Goal: Task Accomplishment & Management: Manage account settings

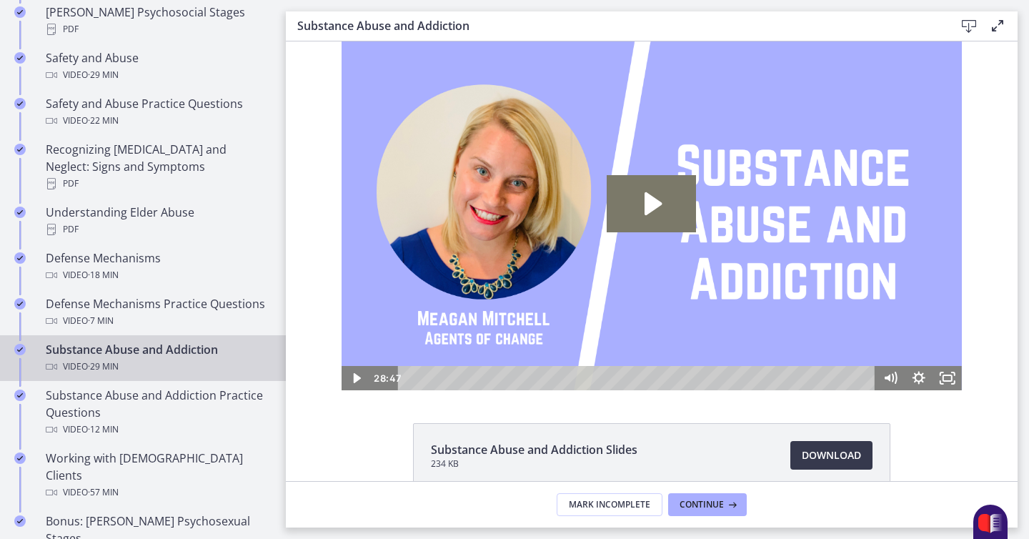
scroll to position [640, 0]
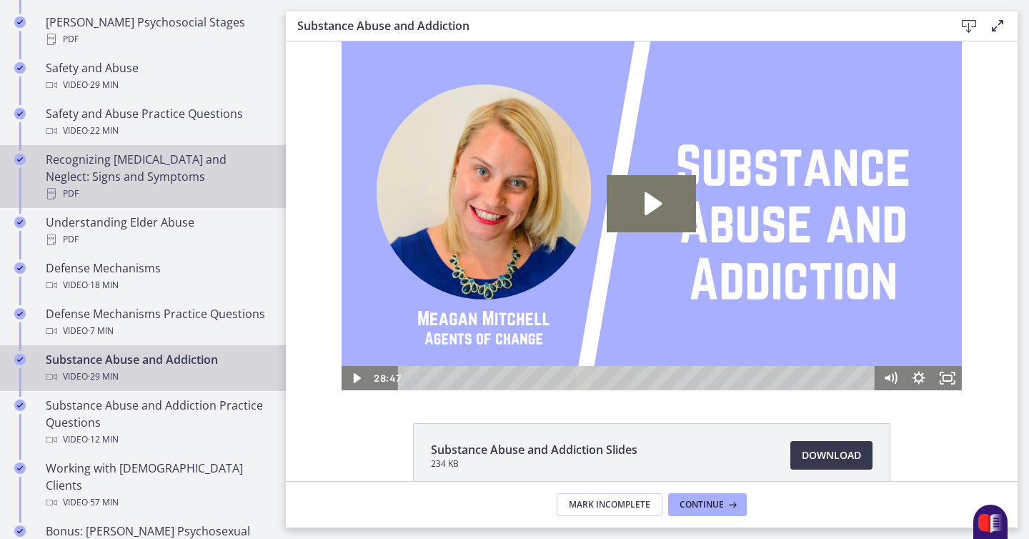
click at [162, 162] on div "Recognizing [MEDICAL_DATA] and Neglect: Signs and Symptoms PDF" at bounding box center [157, 176] width 223 height 51
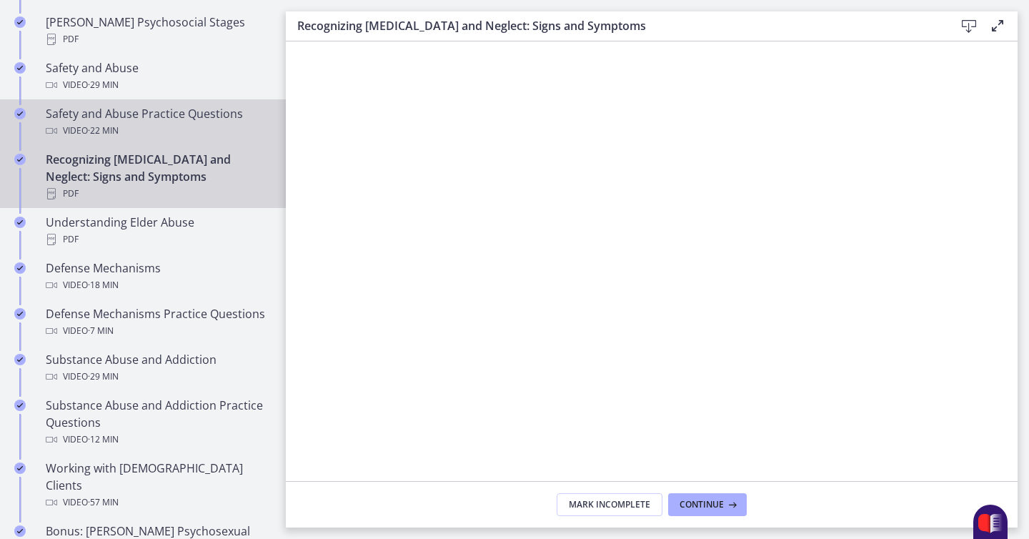
click at [195, 105] on div "Safety and Abuse Practice Questions Video · 22 min" at bounding box center [157, 122] width 223 height 34
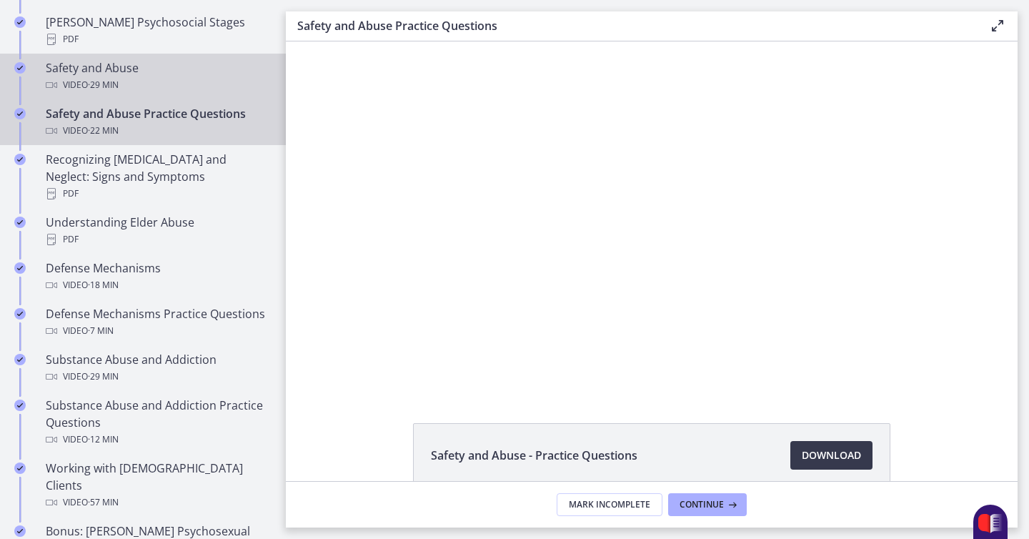
click at [189, 59] on div "Safety and Abuse Video · 29 min" at bounding box center [157, 76] width 223 height 34
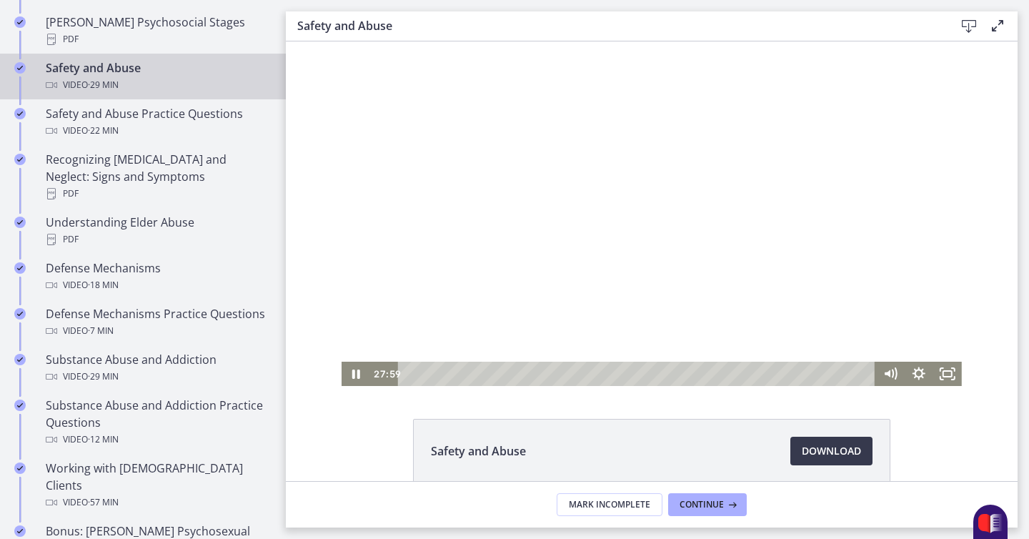
scroll to position [3, 0]
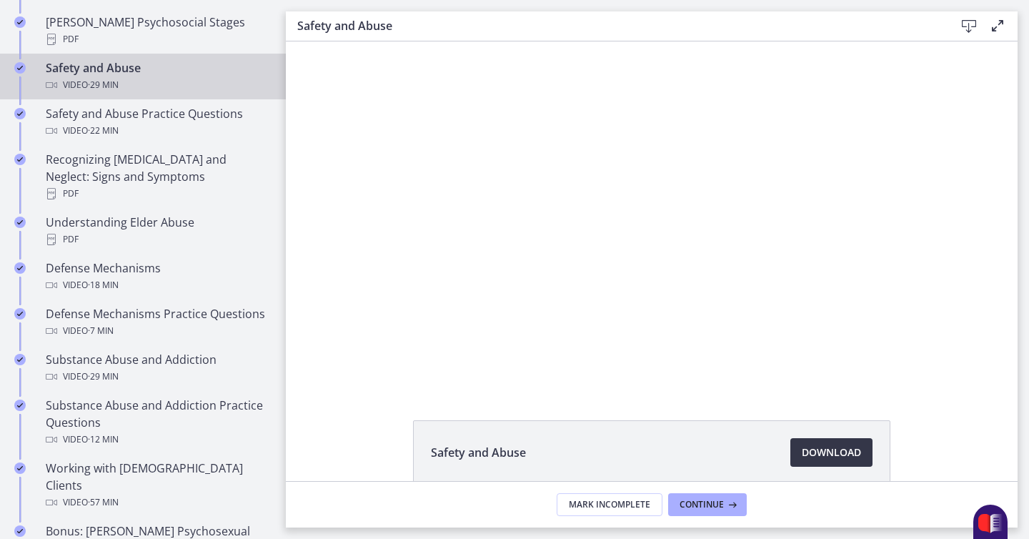
click at [826, 457] on span "Download Opens in a new window" at bounding box center [831, 452] width 59 height 17
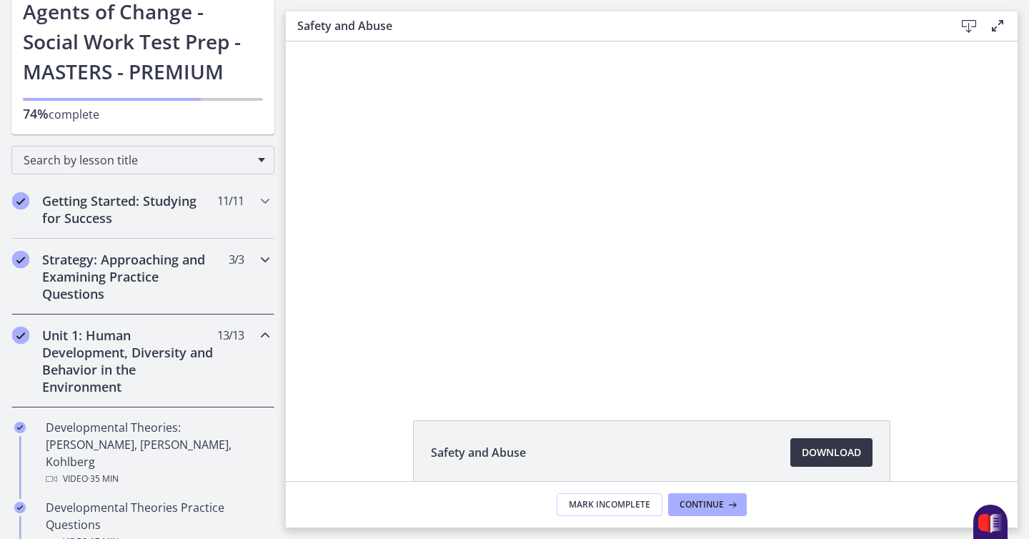
scroll to position [93, 0]
click at [213, 358] on h2 "Unit 1: Human Development, Diversity and Behavior in the Environment" at bounding box center [129, 360] width 174 height 69
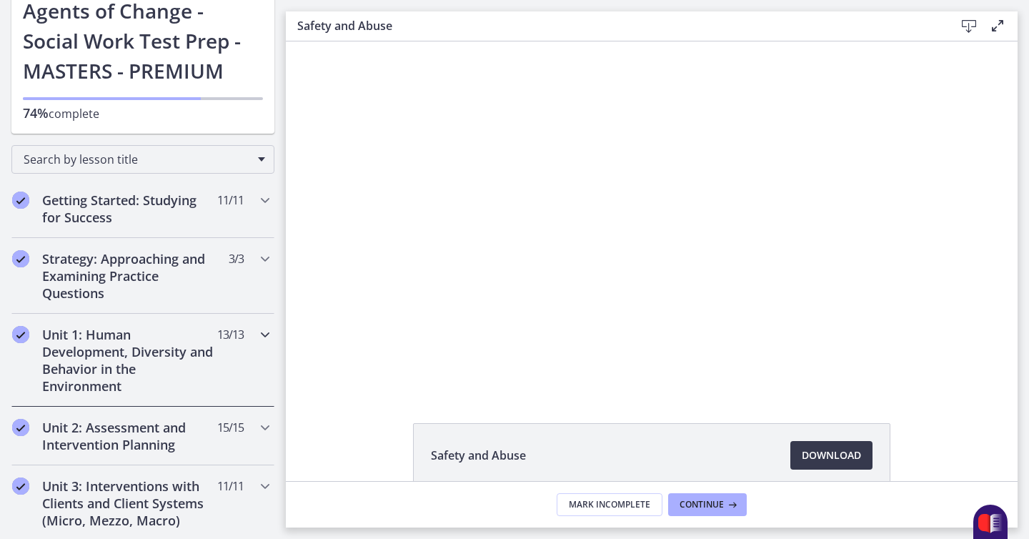
scroll to position [0, 0]
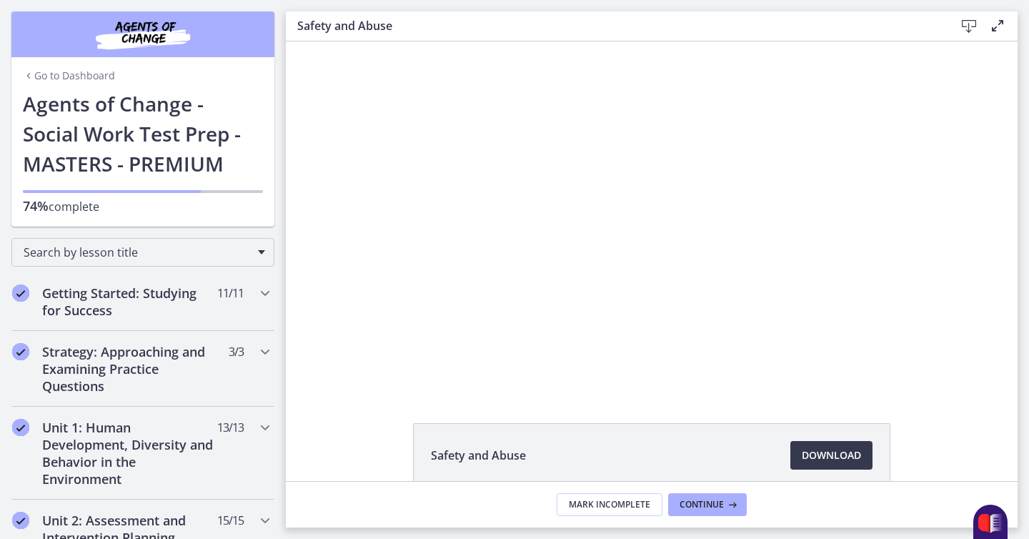
click at [127, 120] on h1 "Agents of Change - Social Work Test Prep - MASTERS - PREMIUM" at bounding box center [143, 134] width 240 height 90
click at [66, 71] on link "Go to Dashboard" at bounding box center [69, 76] width 92 height 14
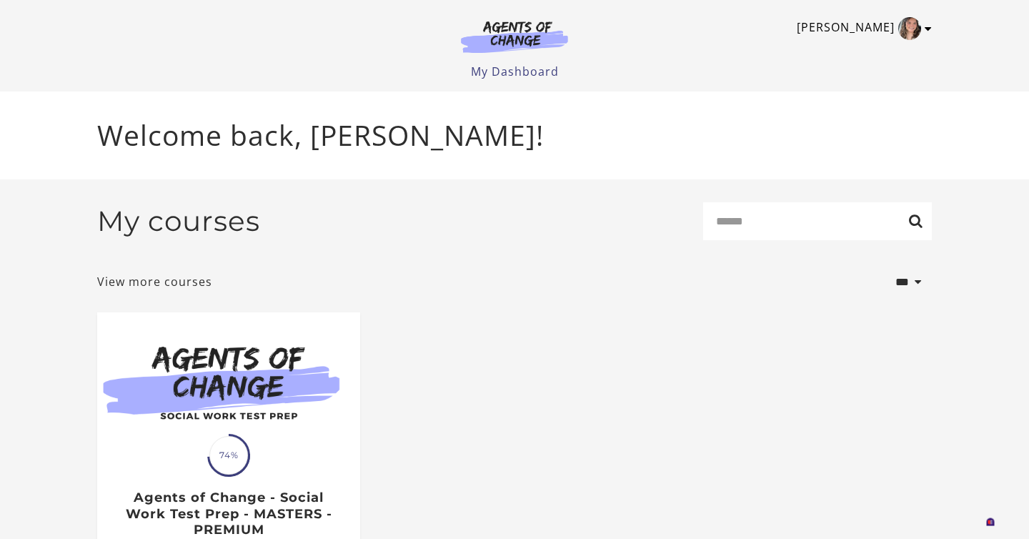
click at [925, 31] on icon "Toggle menu" at bounding box center [928, 28] width 7 height 11
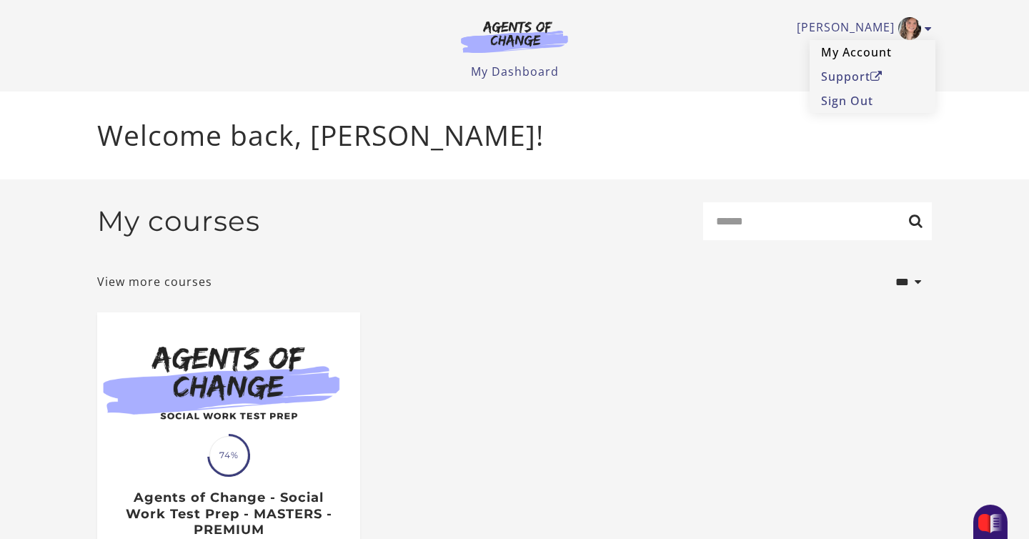
click at [876, 55] on link "My Account" at bounding box center [873, 52] width 126 height 24
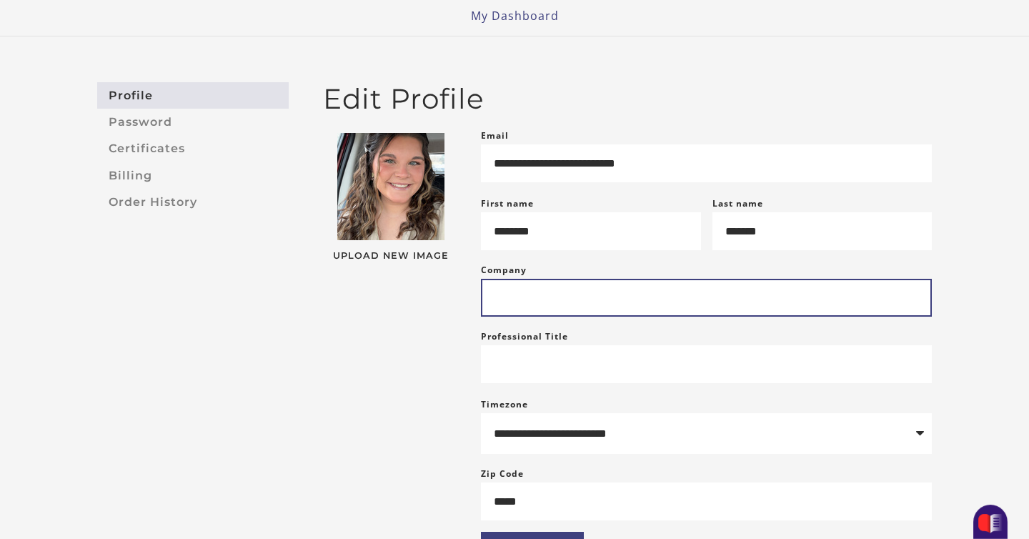
scroll to position [49, 0]
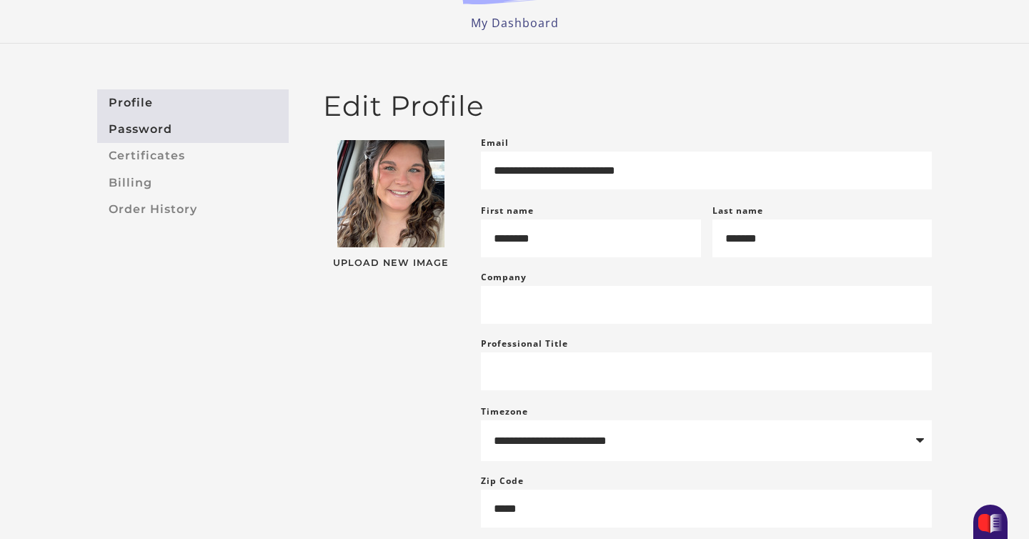
click at [139, 124] on link "Password" at bounding box center [193, 129] width 192 height 26
